Goal: Find specific page/section: Find specific page/section

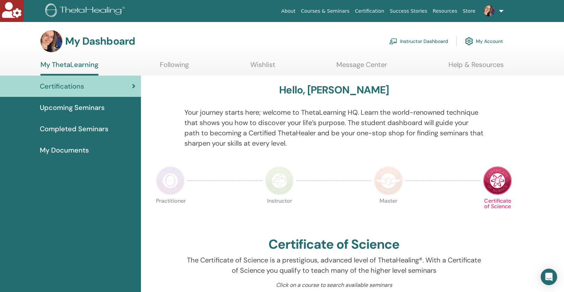
click at [406, 42] on link "Instructor Dashboard" at bounding box center [418, 41] width 59 height 15
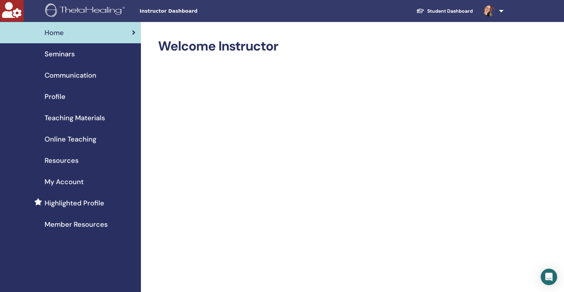
click at [57, 55] on span "Seminars" at bounding box center [60, 54] width 30 height 10
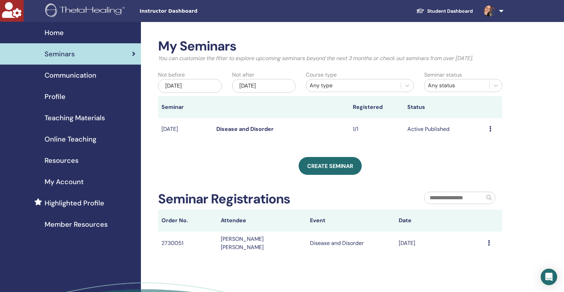
click at [256, 130] on link "Disease and Disorder" at bounding box center [245, 128] width 57 height 7
